Goal: Task Accomplishment & Management: Manage account settings

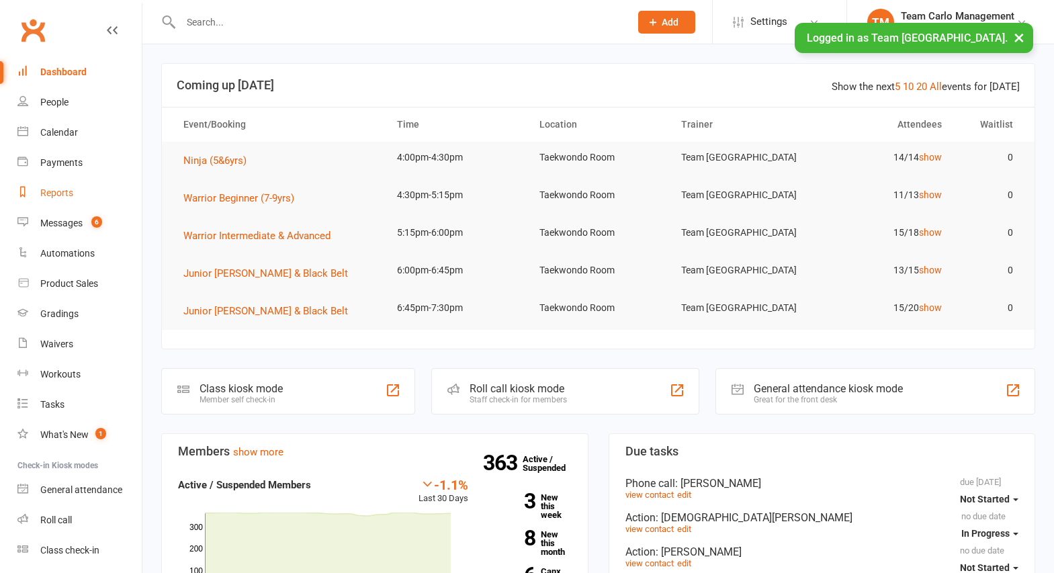
click at [56, 193] on div "Reports" at bounding box center [56, 192] width 33 height 11
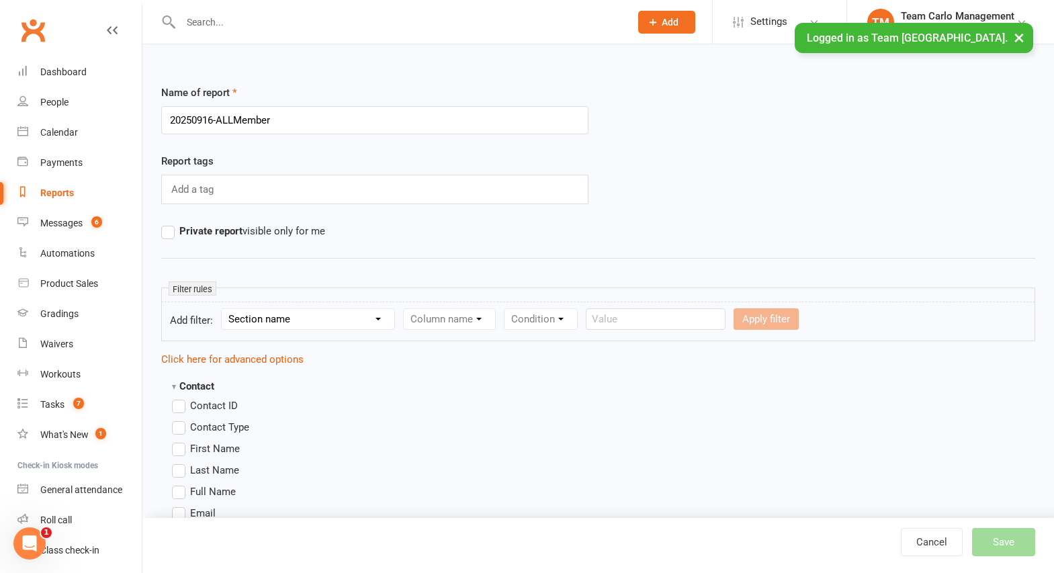
type input "20250916-ALLMembers"
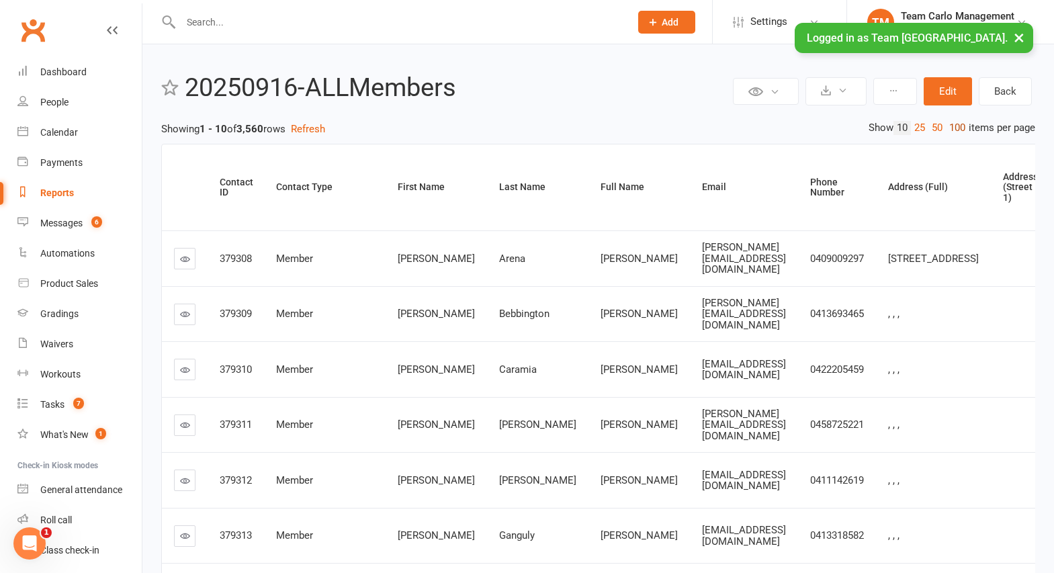
click at [954, 128] on link "100" at bounding box center [957, 128] width 23 height 14
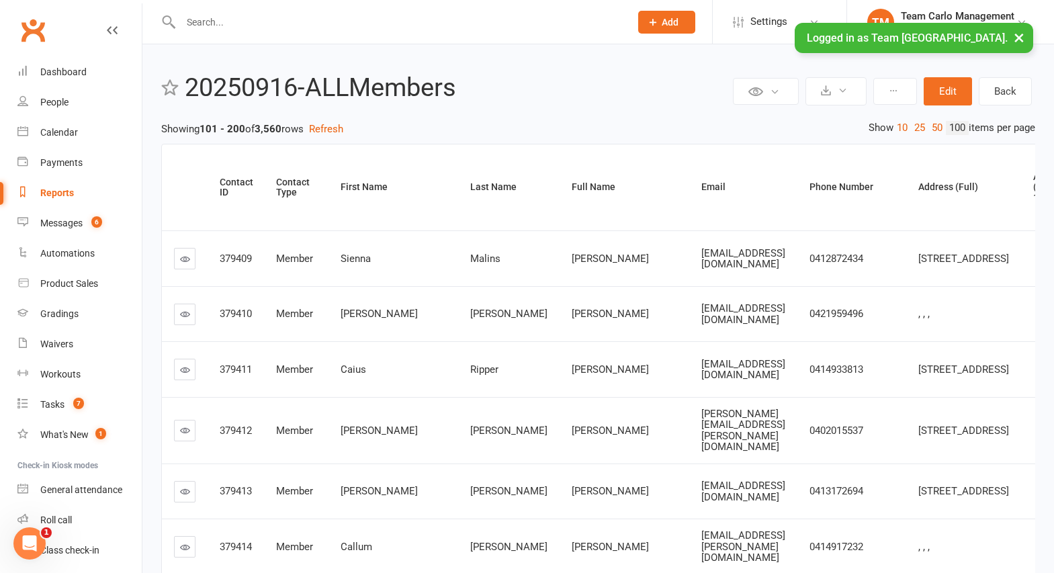
click at [62, 185] on link "Reports" at bounding box center [79, 193] width 124 height 30
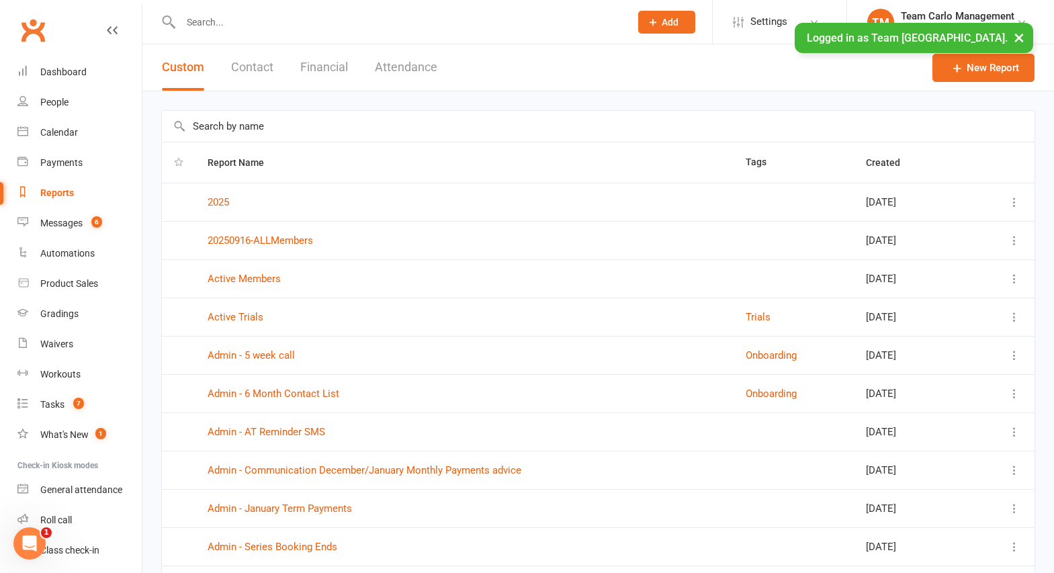
click at [1013, 235] on icon at bounding box center [1014, 240] width 13 height 13
click at [972, 310] on link "Remove" at bounding box center [945, 320] width 133 height 27
